Goal: Information Seeking & Learning: Learn about a topic

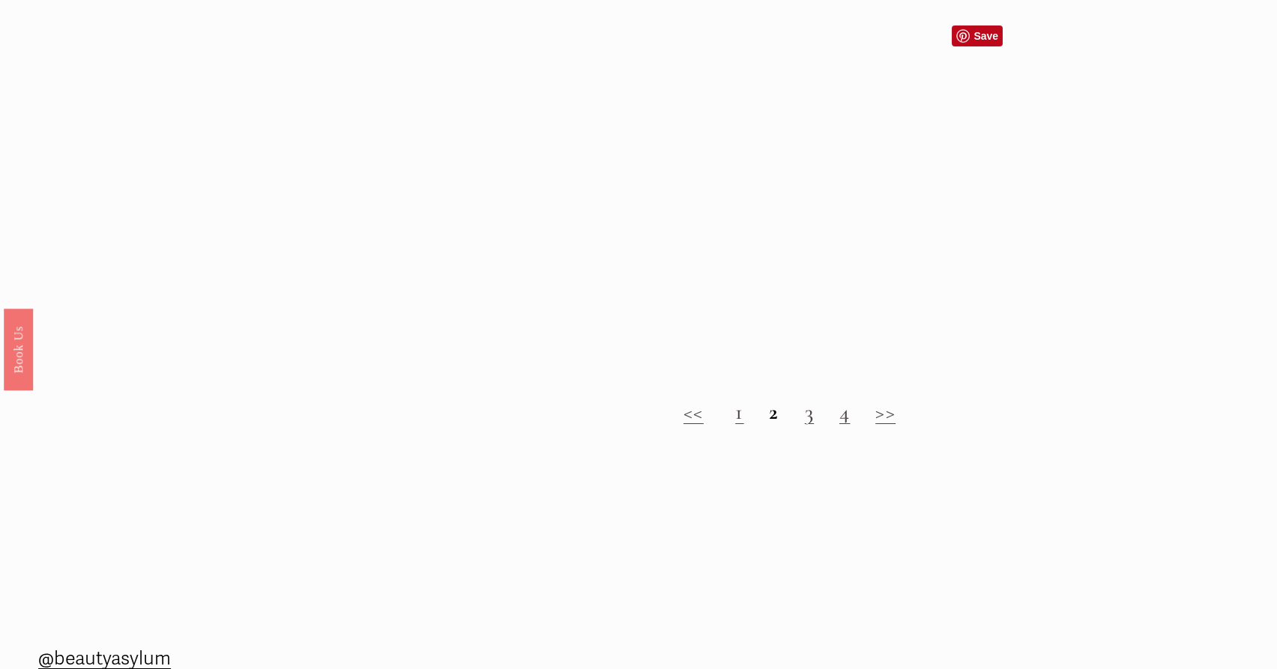
scroll to position [1799, 0]
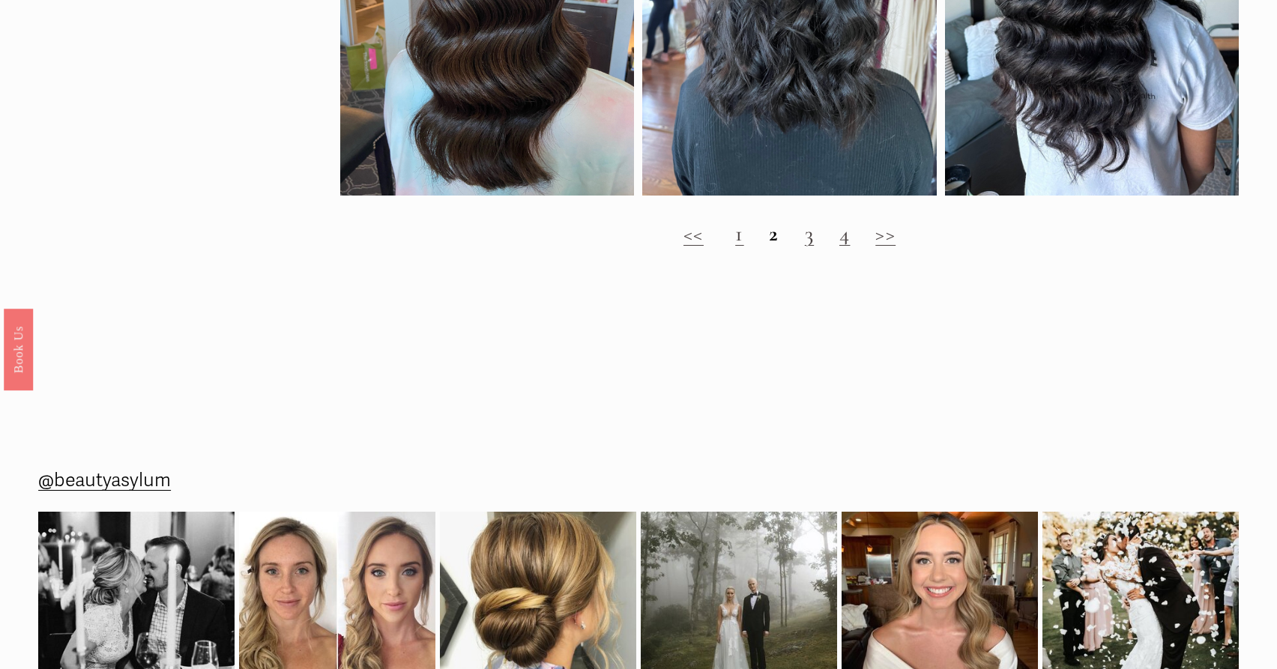
click at [888, 247] on link ">>" at bounding box center [886, 233] width 20 height 26
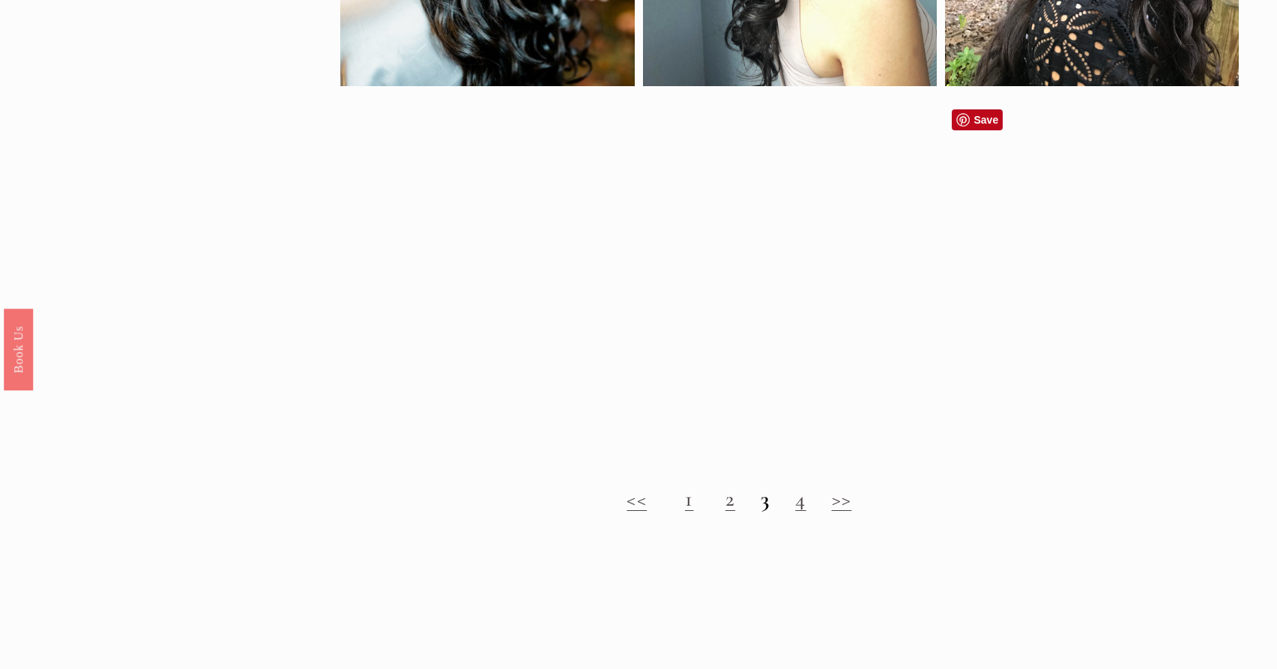
scroll to position [1199, 0]
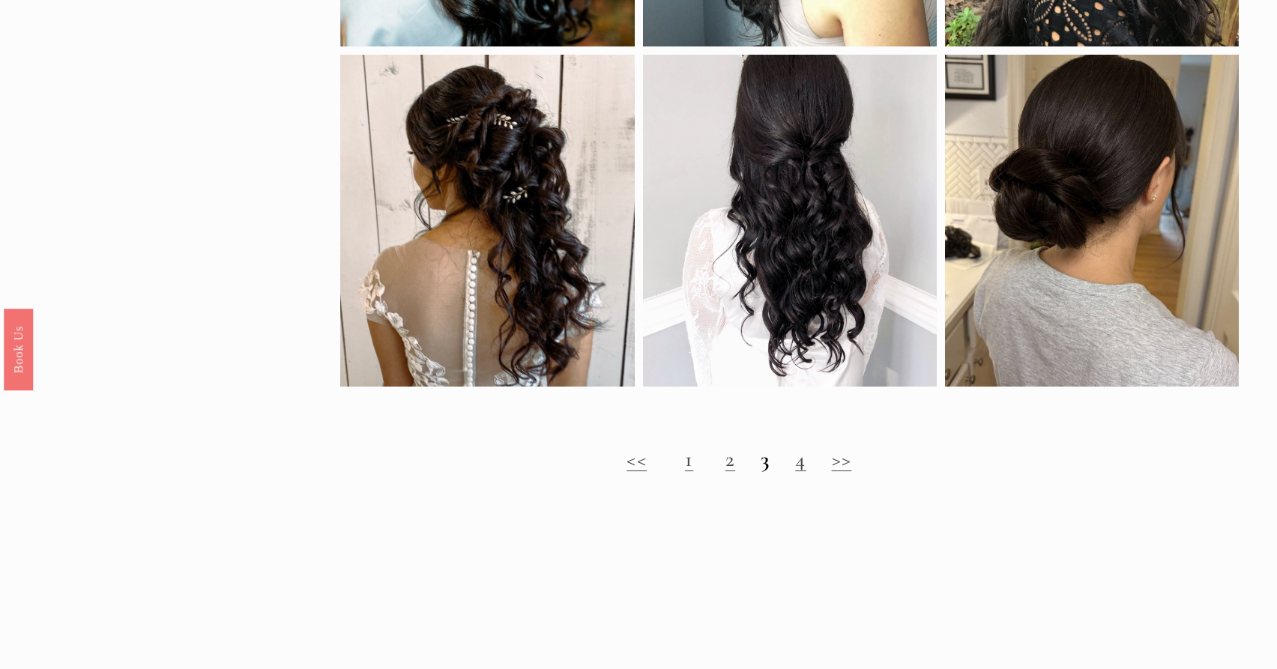
click at [799, 472] on link "4" at bounding box center [800, 459] width 10 height 26
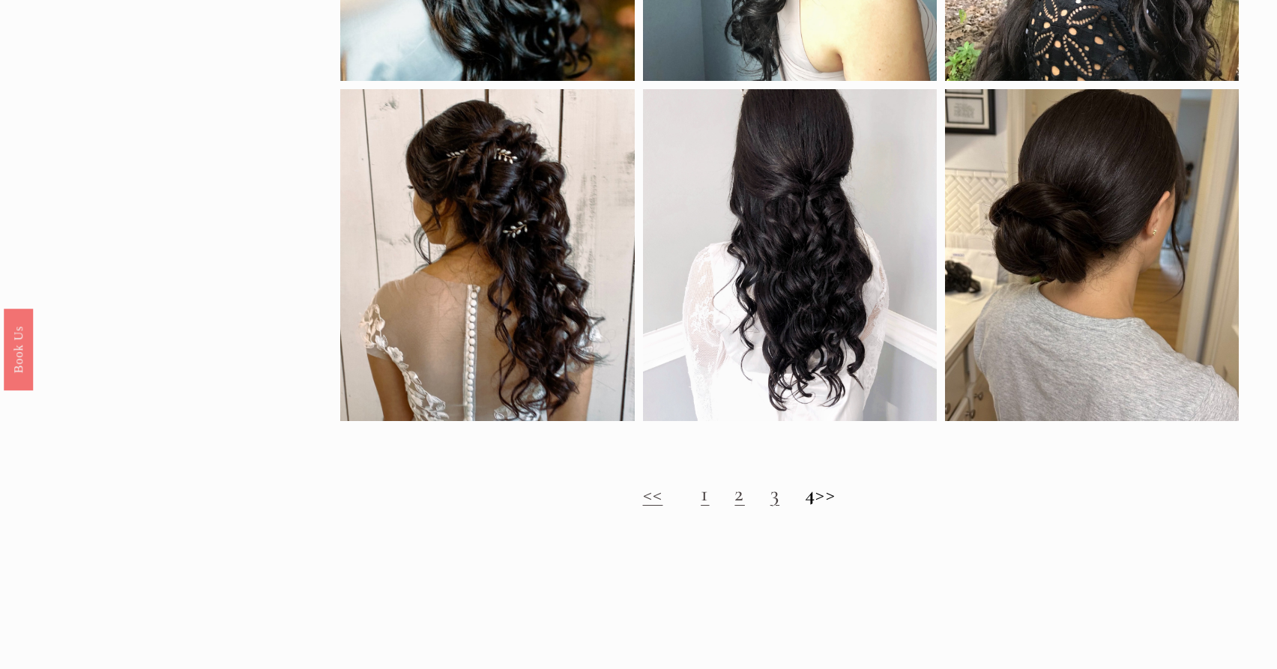
scroll to position [1274, 0]
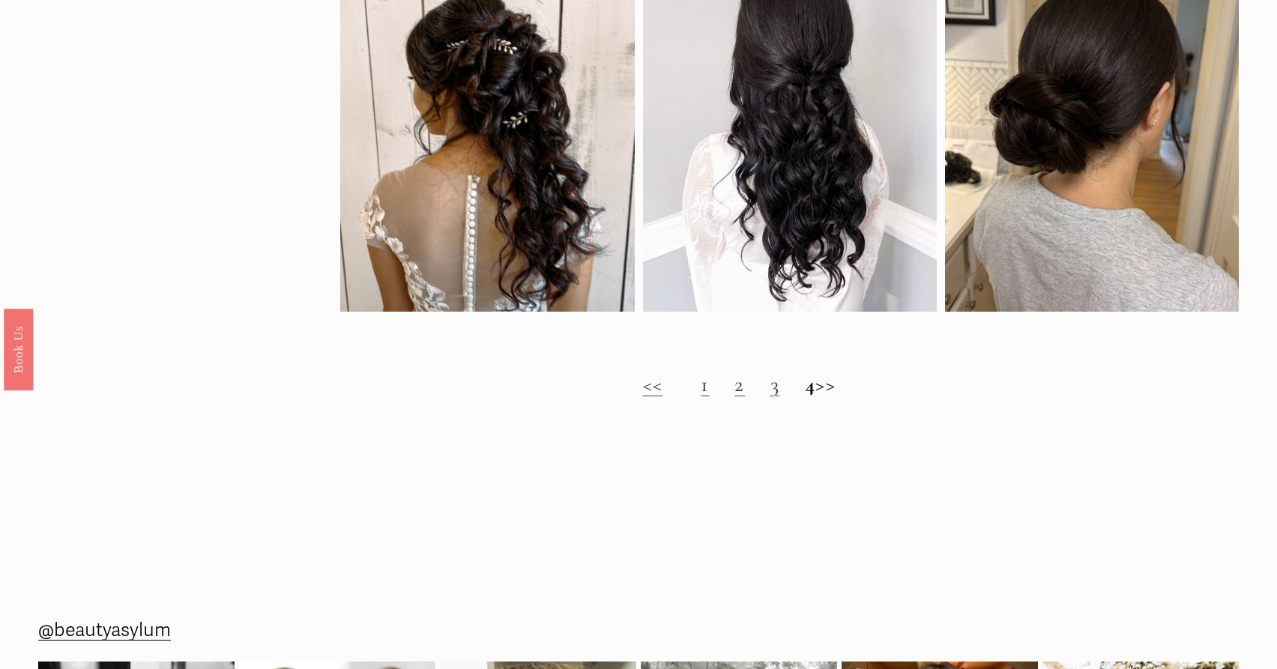
click at [719, 395] on h2 "<< 1 2 3 4 >>" at bounding box center [739, 384] width 899 height 25
click at [735, 397] on link "2" at bounding box center [740, 384] width 10 height 26
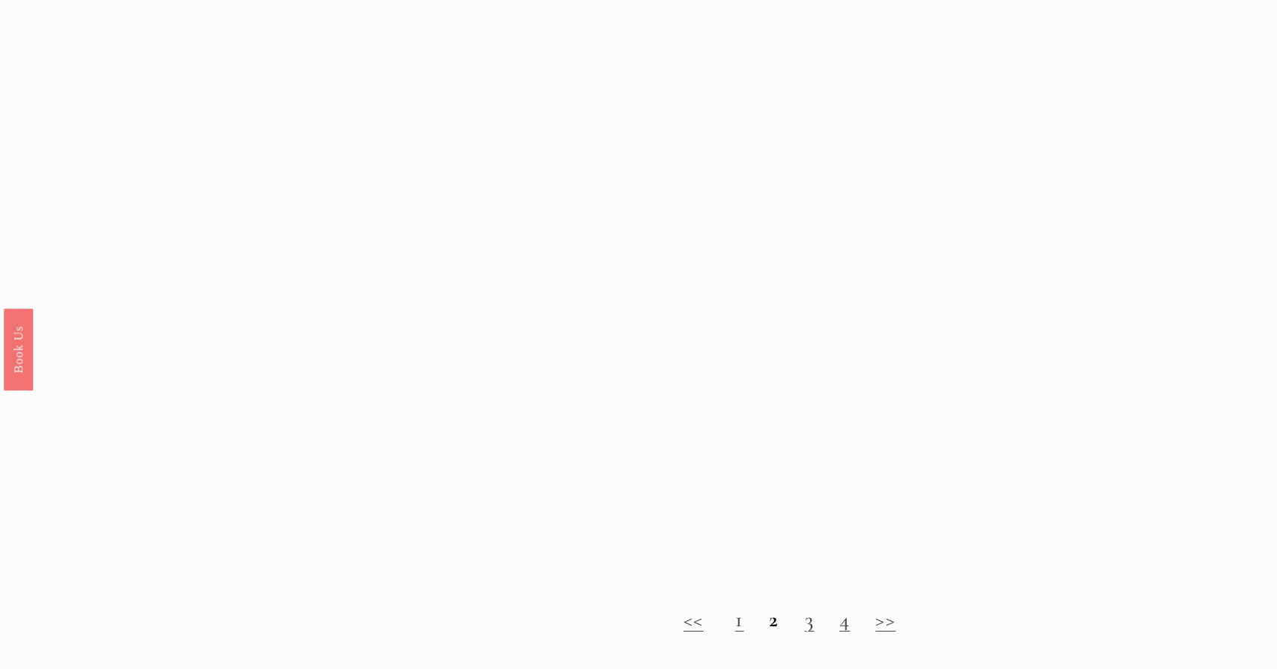
scroll to position [1424, 0]
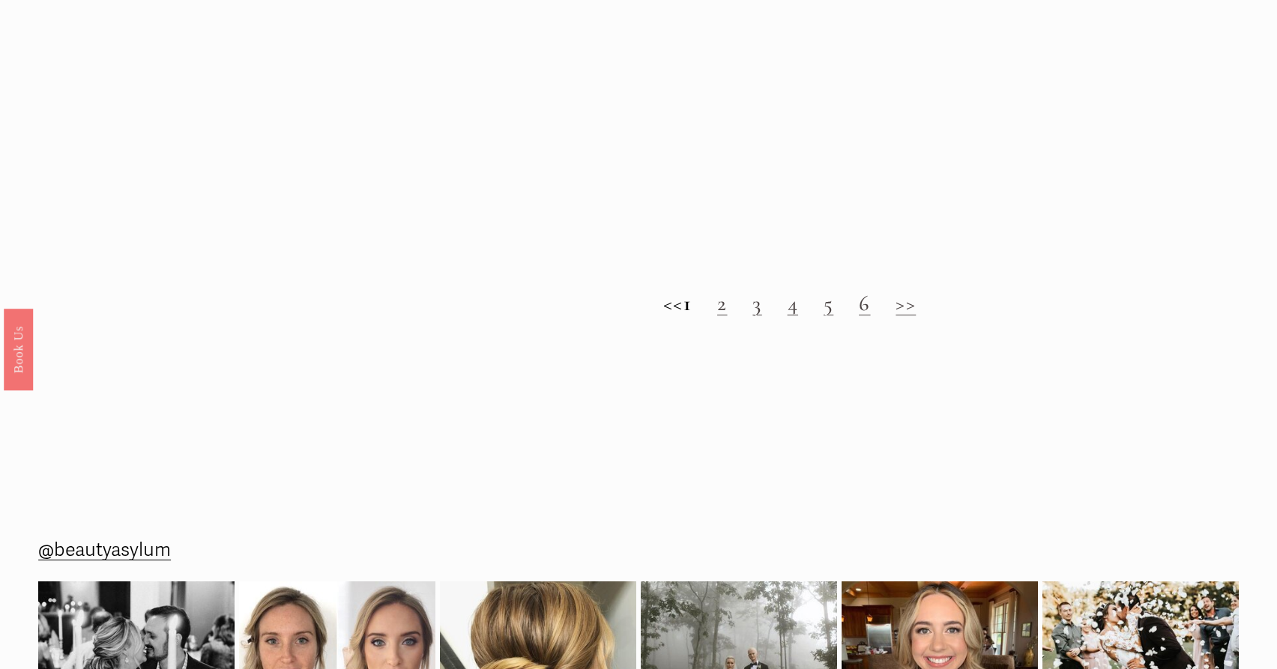
scroll to position [1424, 0]
